Goal: Information Seeking & Learning: Check status

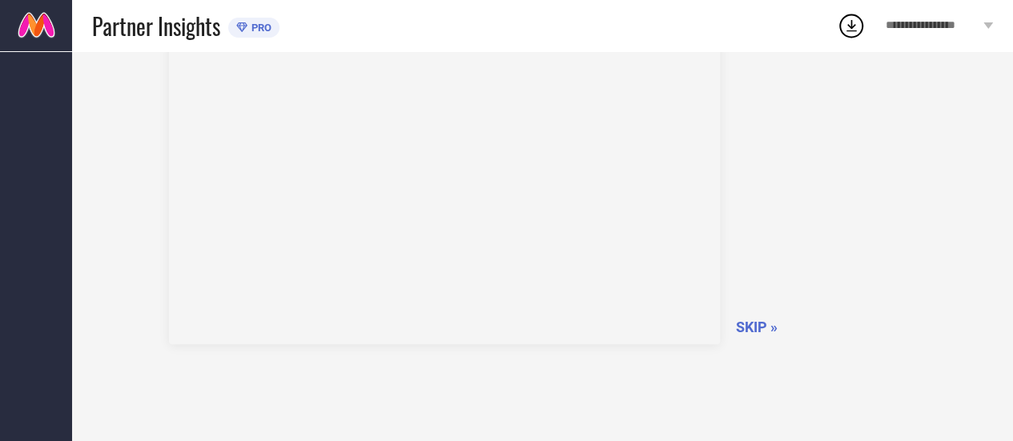
scroll to position [138, 0]
click at [758, 290] on span "SKIP »" at bounding box center [757, 289] width 42 height 17
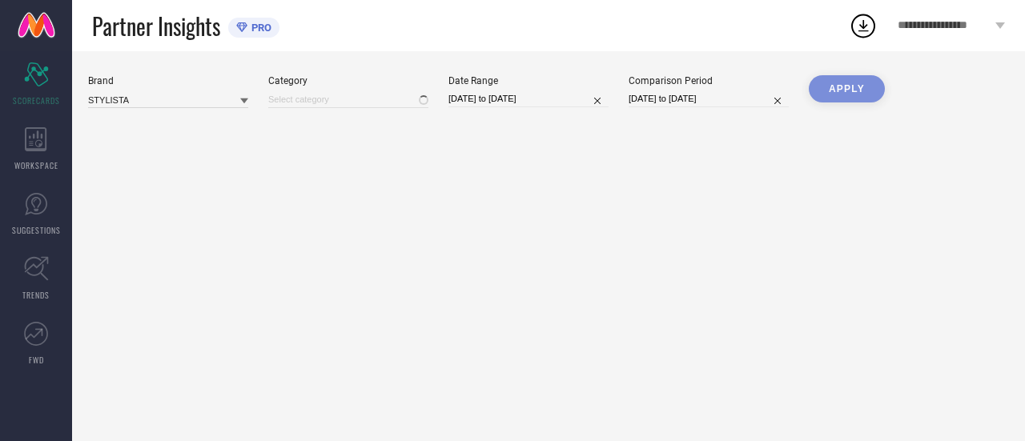
type input "All"
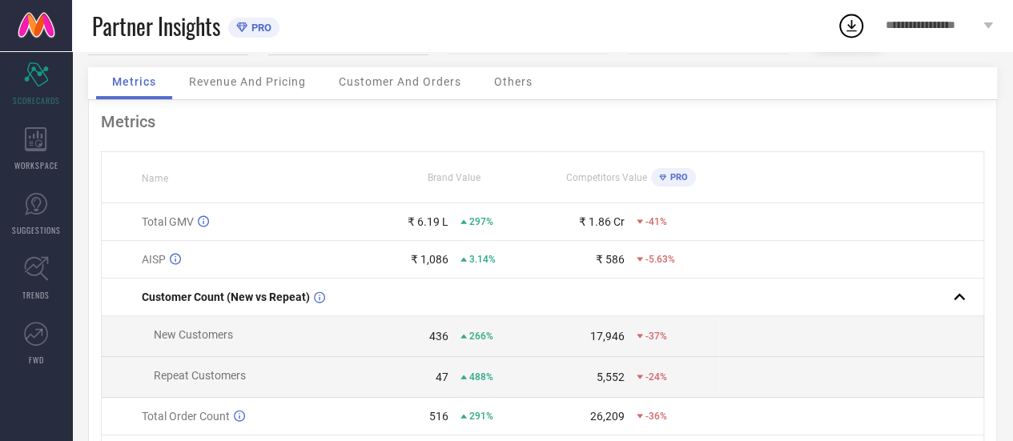
scroll to position [104, 0]
click at [254, 85] on span "Revenue And Pricing" at bounding box center [247, 83] width 117 height 13
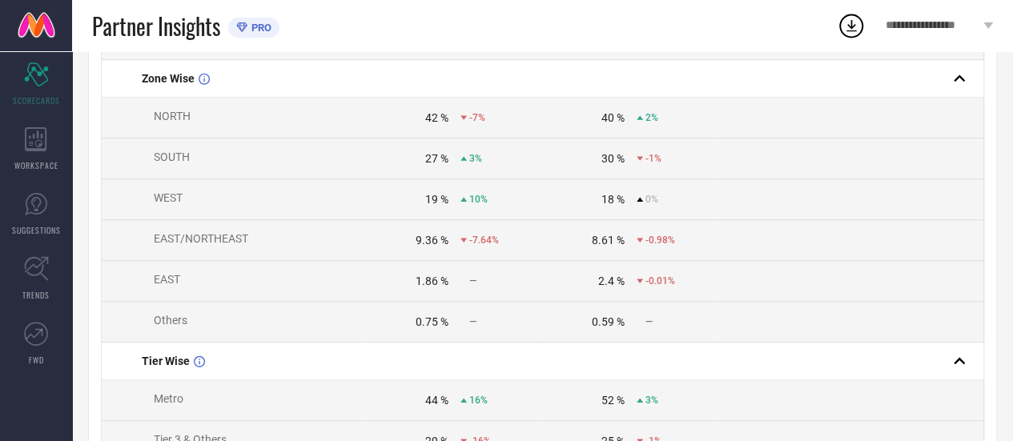
scroll to position [0, 0]
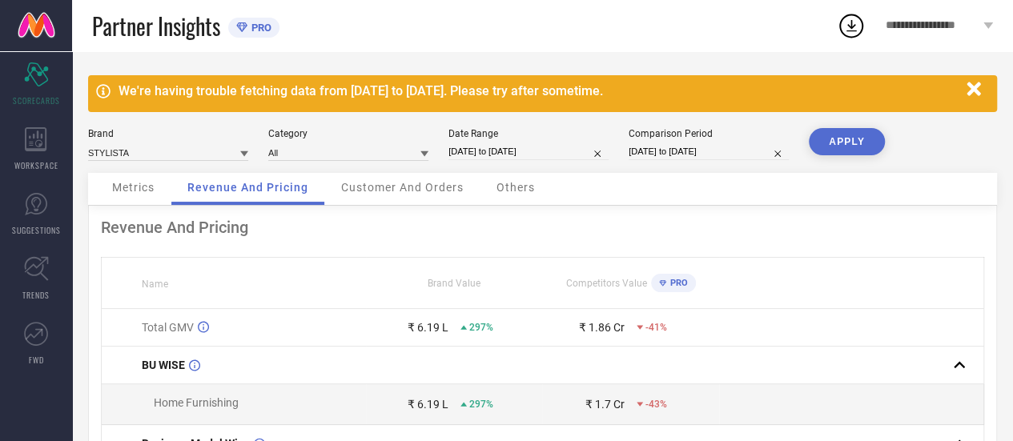
click at [397, 197] on div "Customer And Orders" at bounding box center [402, 189] width 155 height 32
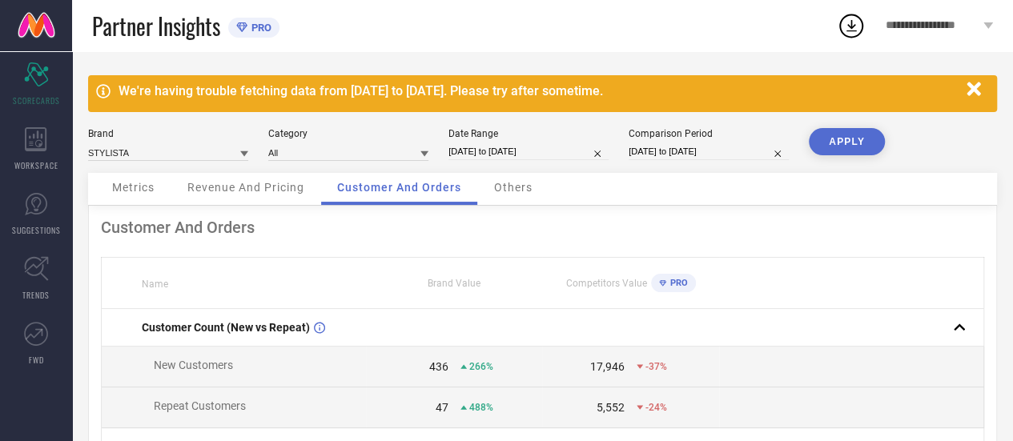
click at [512, 182] on span "Others" at bounding box center [513, 187] width 38 height 13
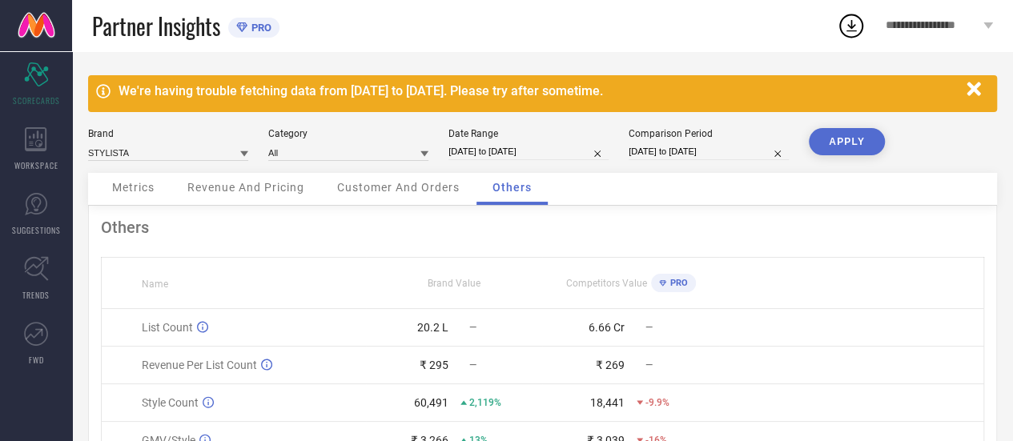
click at [413, 187] on span "Customer And Orders" at bounding box center [398, 187] width 123 height 13
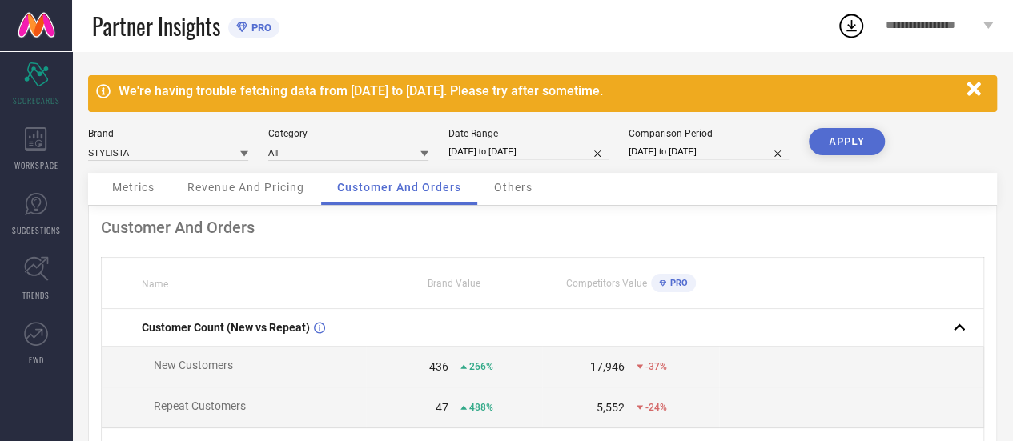
click at [285, 197] on div "Revenue And Pricing" at bounding box center [245, 189] width 149 height 32
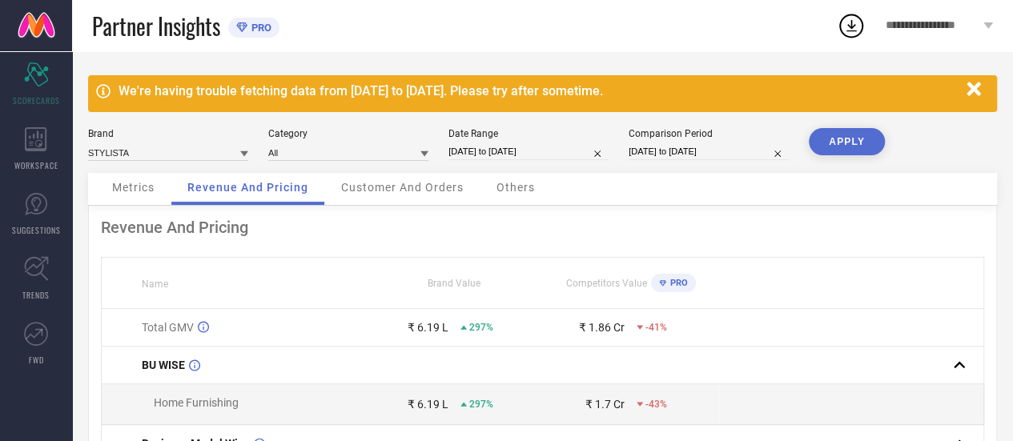
click at [368, 309] on th "Brand Value" at bounding box center [454, 283] width 176 height 51
click at [133, 191] on span "Metrics" at bounding box center [133, 187] width 42 height 13
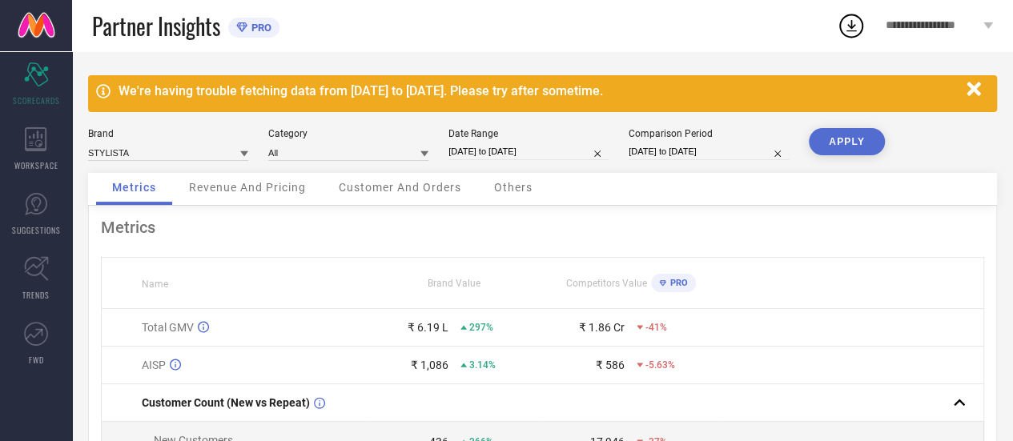
select select "6"
select select "2025"
select select "7"
select select "2025"
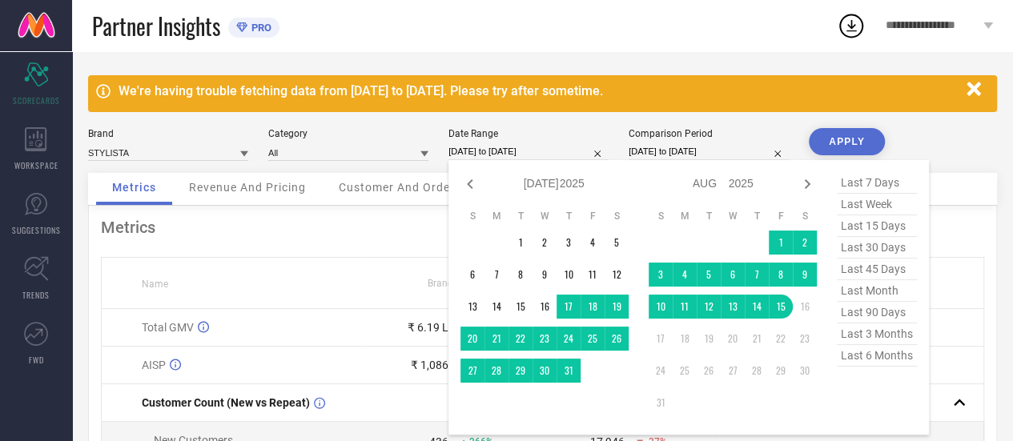
click at [481, 150] on input "[DATE] to [DATE]" at bounding box center [529, 151] width 160 height 17
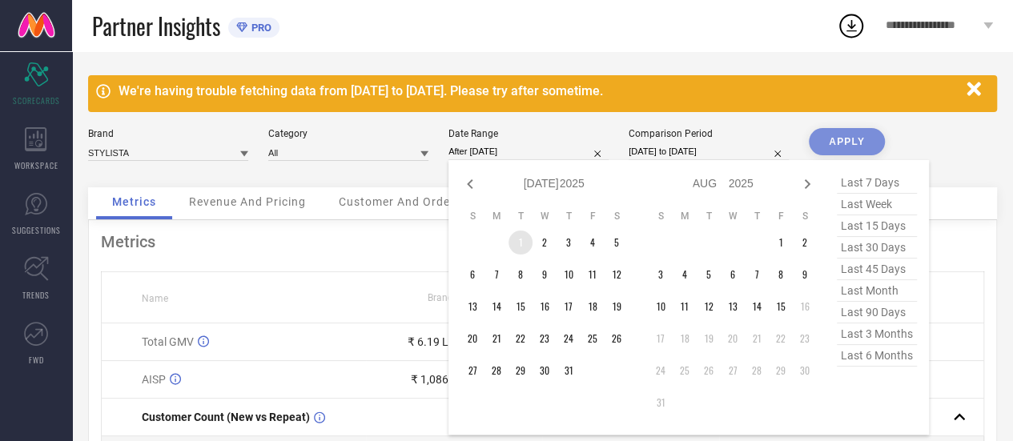
click at [523, 240] on td "1" at bounding box center [521, 243] width 24 height 24
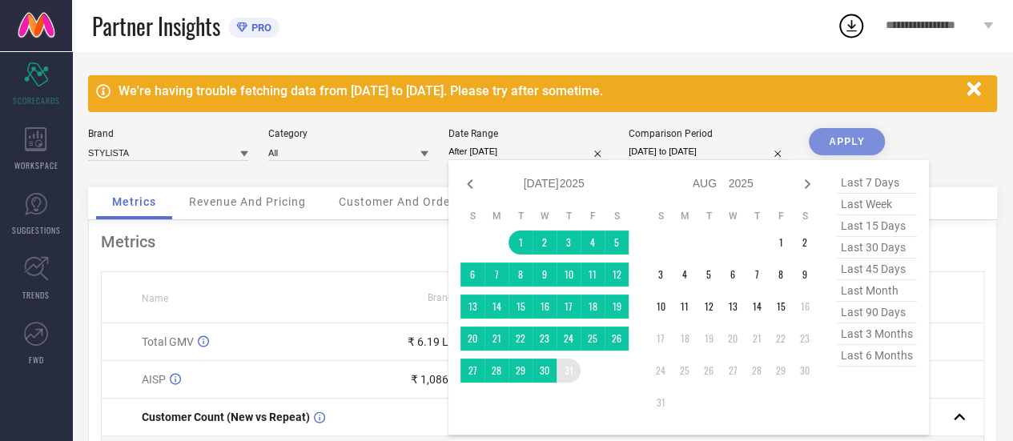
type input "[DATE] to [DATE]"
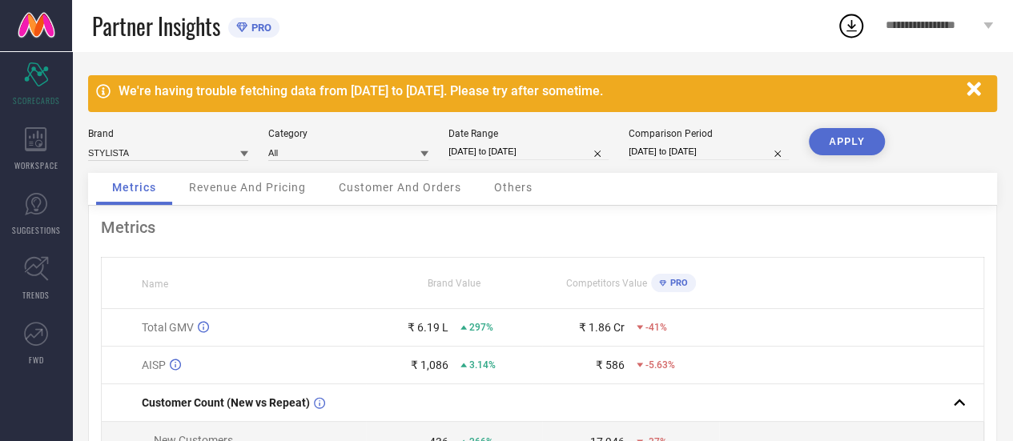
select select "6"
select select "2024"
select select "7"
select select "2024"
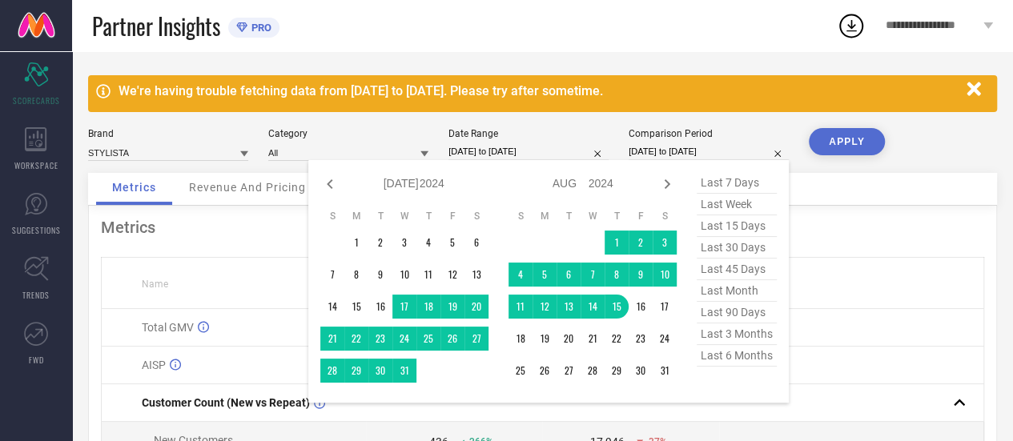
click at [707, 158] on input "[DATE] to [DATE]" at bounding box center [709, 151] width 160 height 17
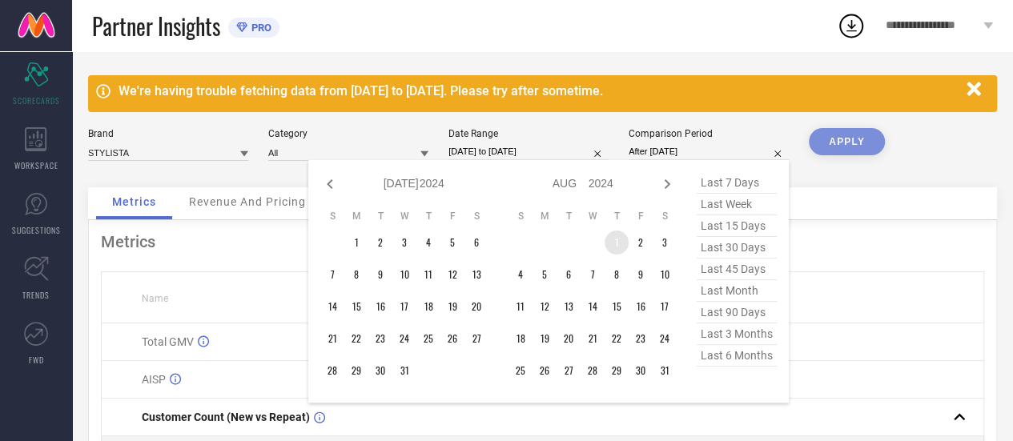
click at [612, 244] on td "1" at bounding box center [617, 243] width 24 height 24
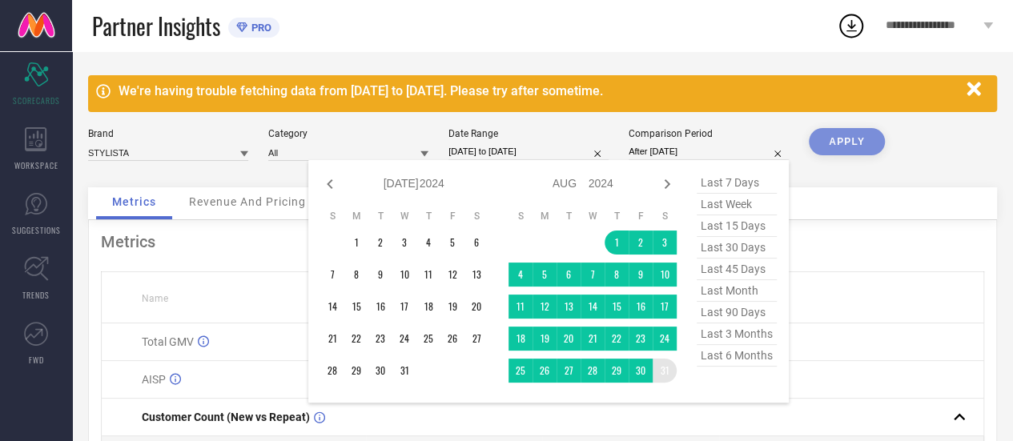
type input "[DATE] to [DATE]"
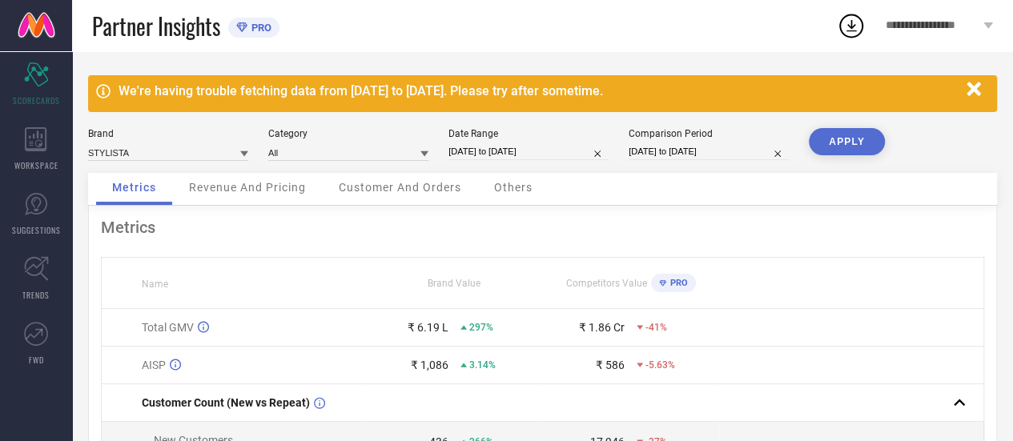
click at [846, 153] on button "APPLY" at bounding box center [847, 141] width 76 height 27
select select "6"
select select "2025"
select select "7"
select select "2025"
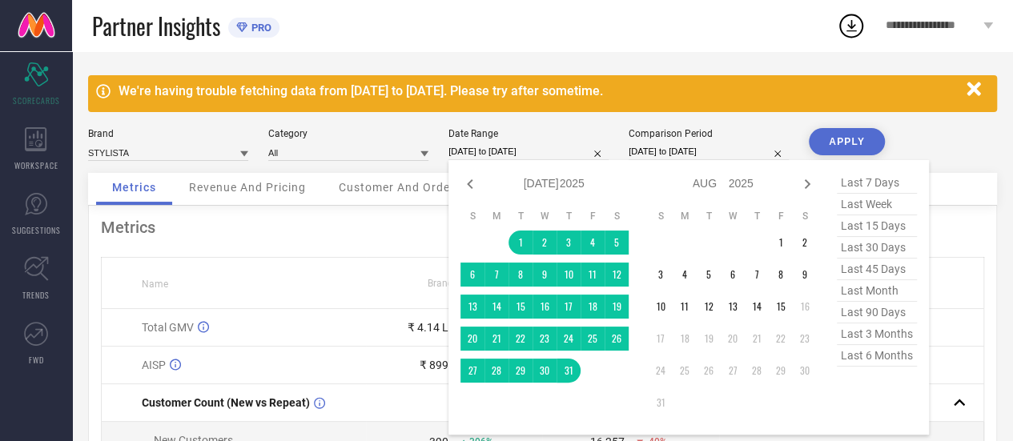
click at [481, 151] on input "[DATE] to [DATE]" at bounding box center [529, 151] width 160 height 17
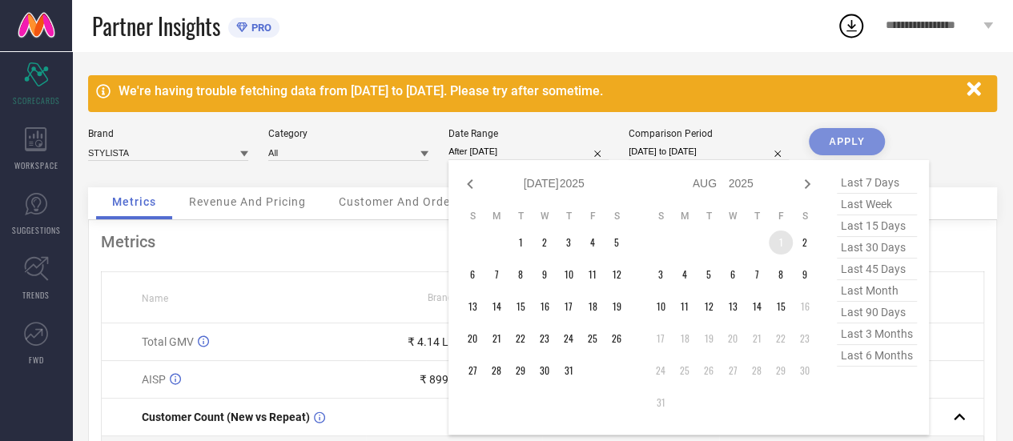
click at [783, 246] on td "1" at bounding box center [781, 243] width 24 height 24
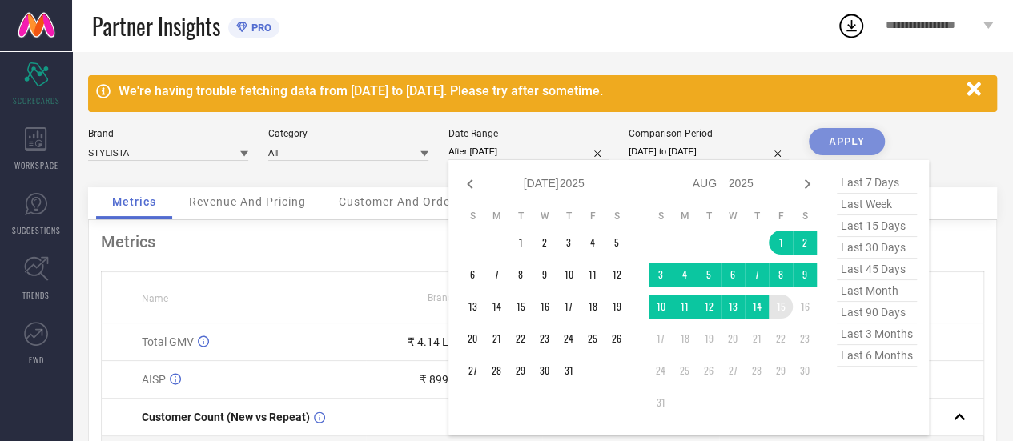
type input "[DATE] to [DATE]"
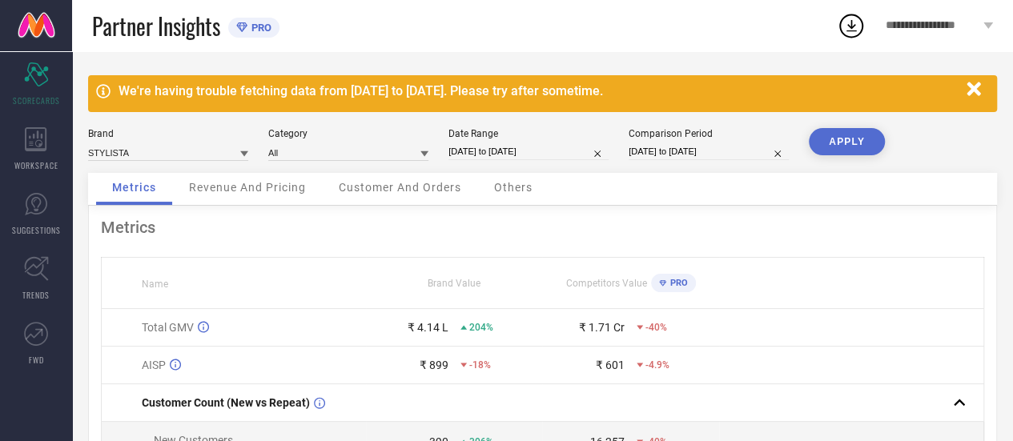
select select "7"
select select "2024"
select select "8"
select select "2024"
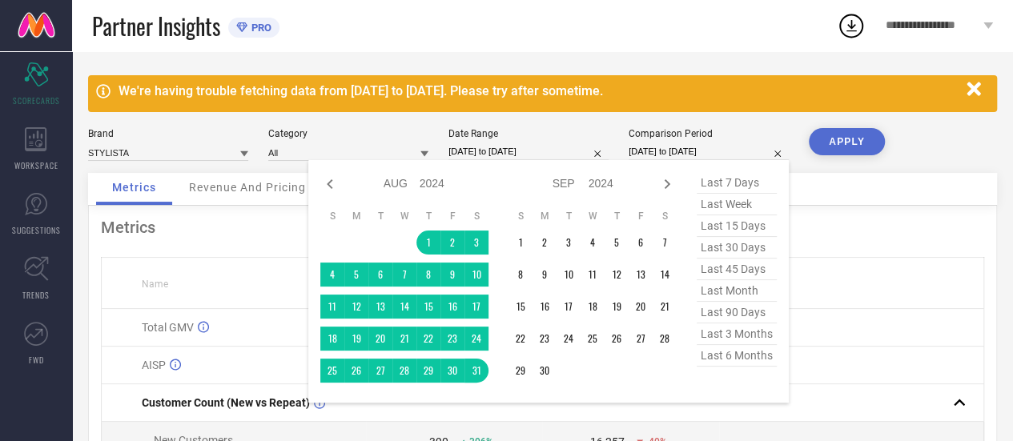
click at [706, 153] on input "[DATE] to [DATE]" at bounding box center [709, 151] width 160 height 17
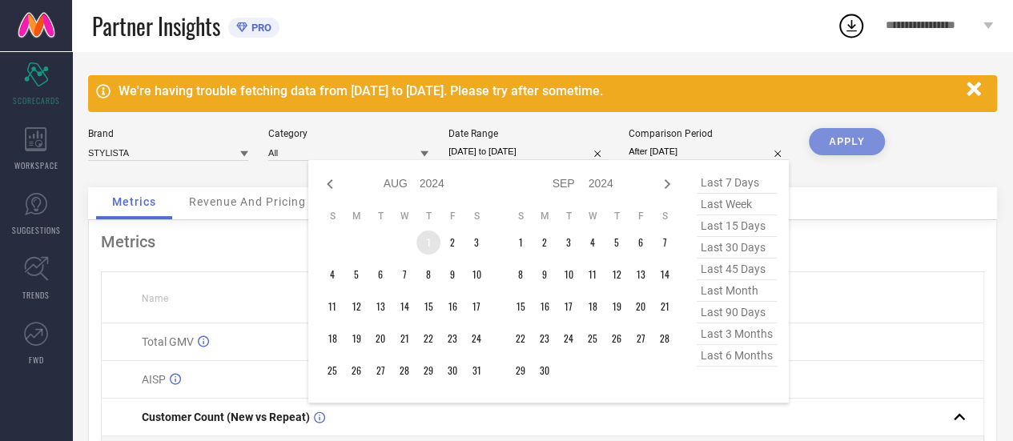
click at [429, 234] on td "1" at bounding box center [429, 243] width 24 height 24
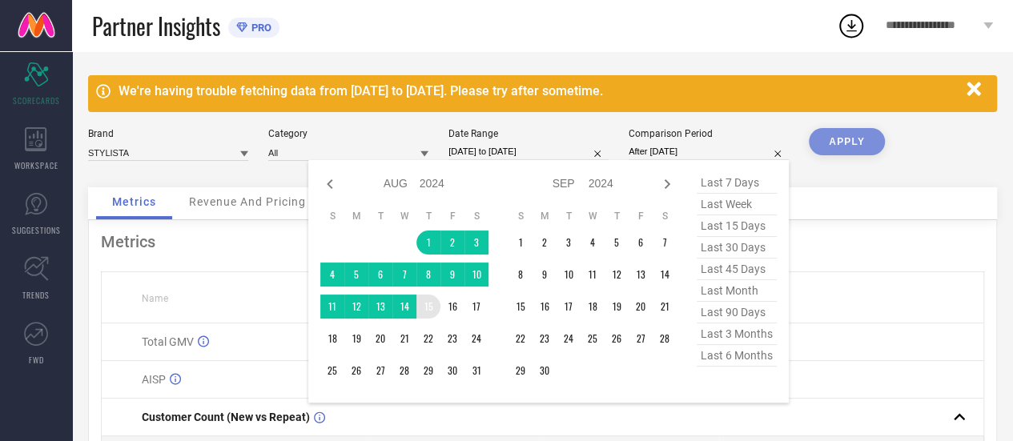
type input "[DATE] to [DATE]"
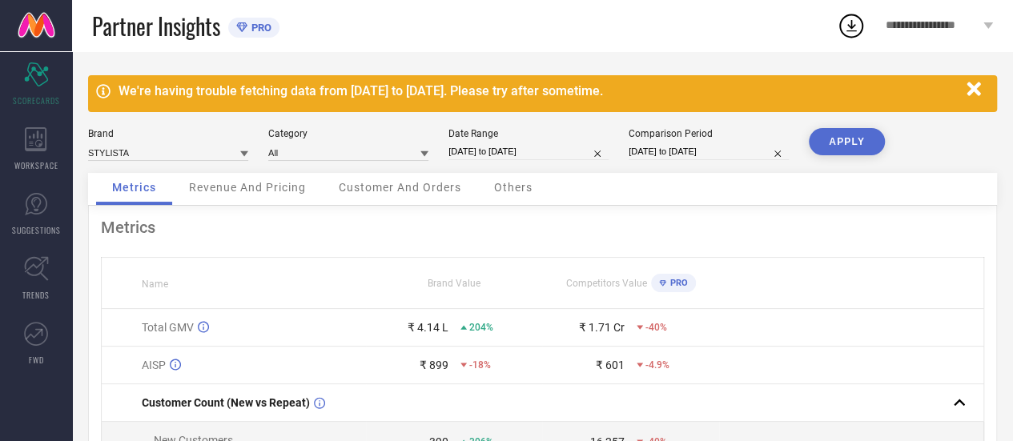
click at [849, 135] on button "APPLY" at bounding box center [847, 141] width 76 height 27
click at [37, 107] on div "Scorecard SCORECARDS" at bounding box center [36, 84] width 72 height 64
click at [44, 139] on icon at bounding box center [36, 139] width 22 height 24
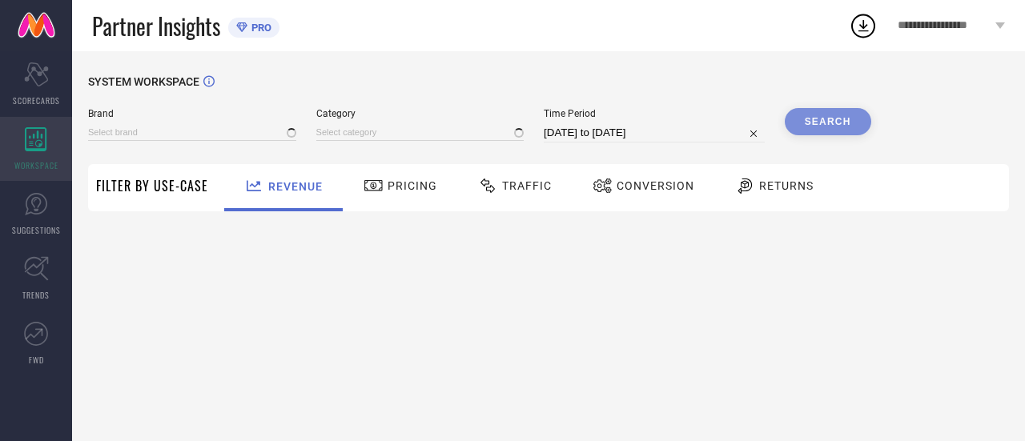
type input "STYLISTA"
type input "All"
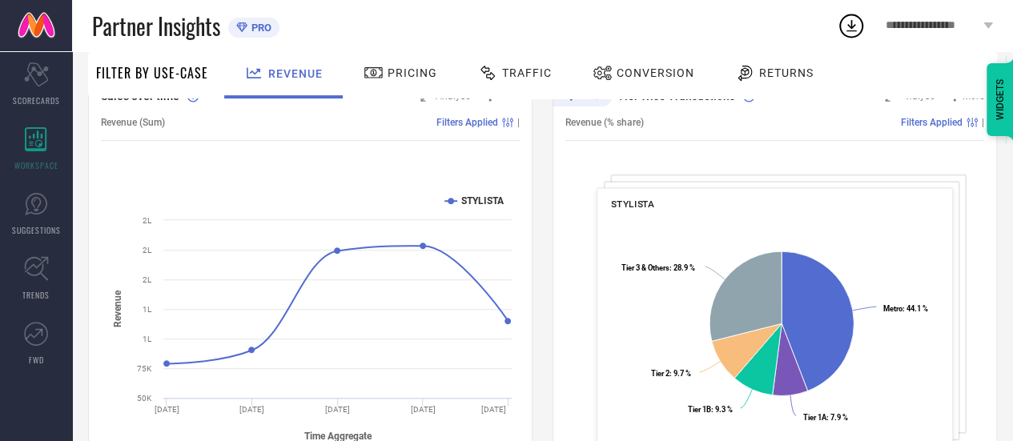
scroll to position [200, 0]
click at [46, 260] on icon at bounding box center [36, 268] width 25 height 25
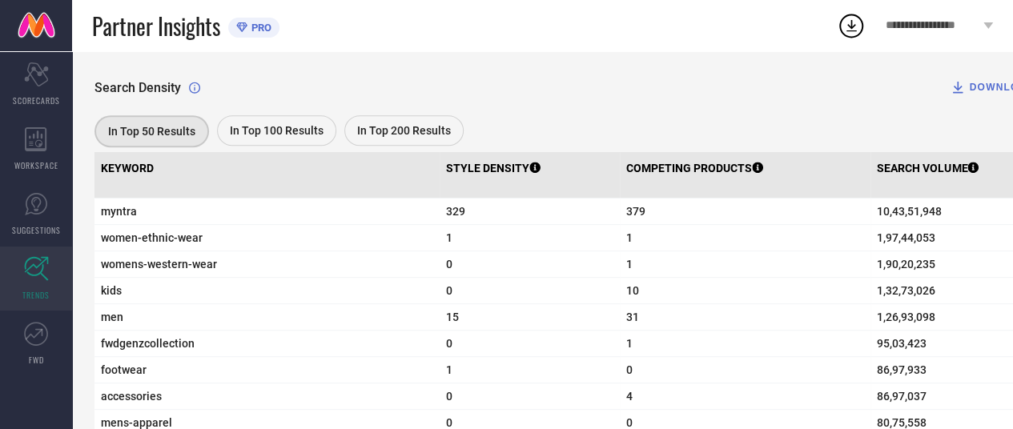
scroll to position [534, 0]
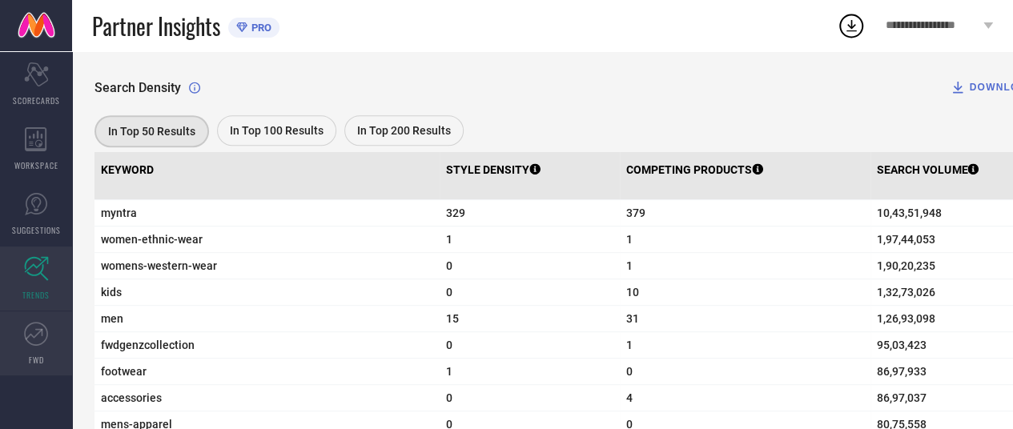
click at [46, 329] on icon at bounding box center [36, 334] width 24 height 24
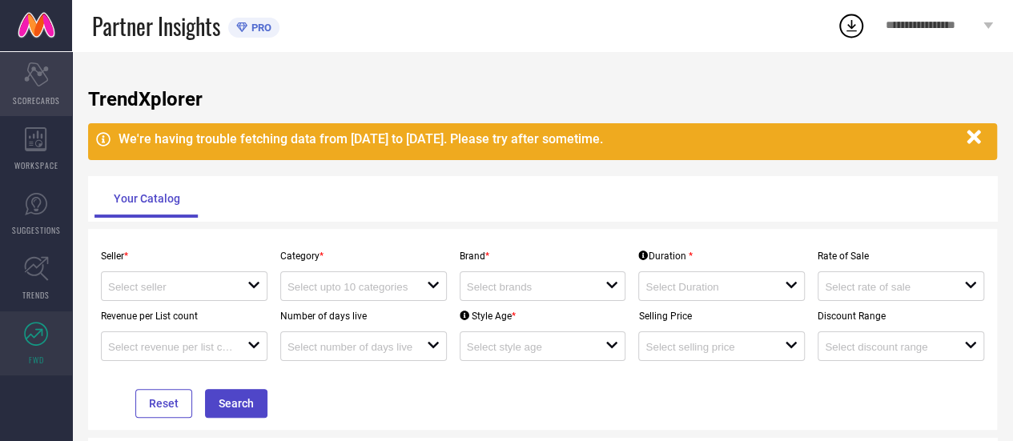
click at [49, 69] on div "Scorecard SCORECARDS" at bounding box center [36, 84] width 72 height 64
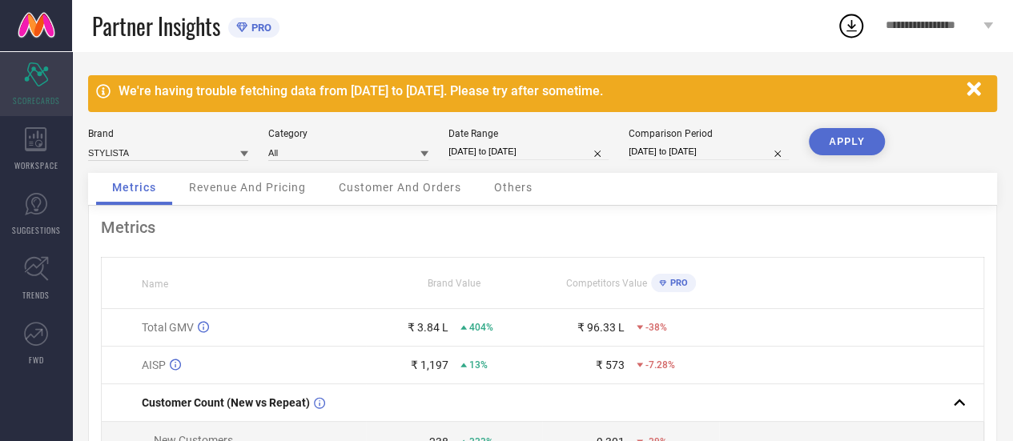
click at [41, 85] on icon "Scorecard" at bounding box center [36, 74] width 25 height 24
click at [979, 94] on icon "button" at bounding box center [974, 89] width 14 height 14
click at [43, 67] on icon at bounding box center [36, 74] width 24 height 24
